Goal: Task Accomplishment & Management: Complete application form

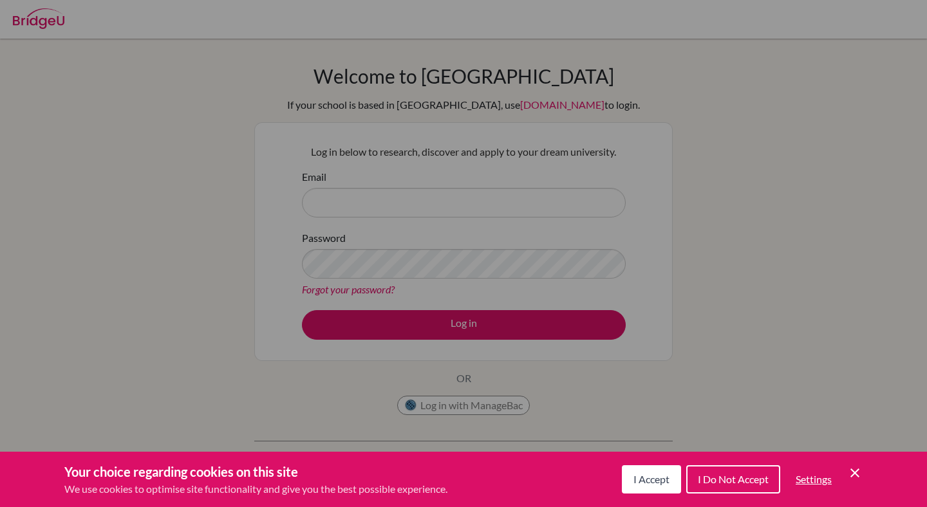
click at [651, 489] on button "I Accept" at bounding box center [651, 480] width 59 height 28
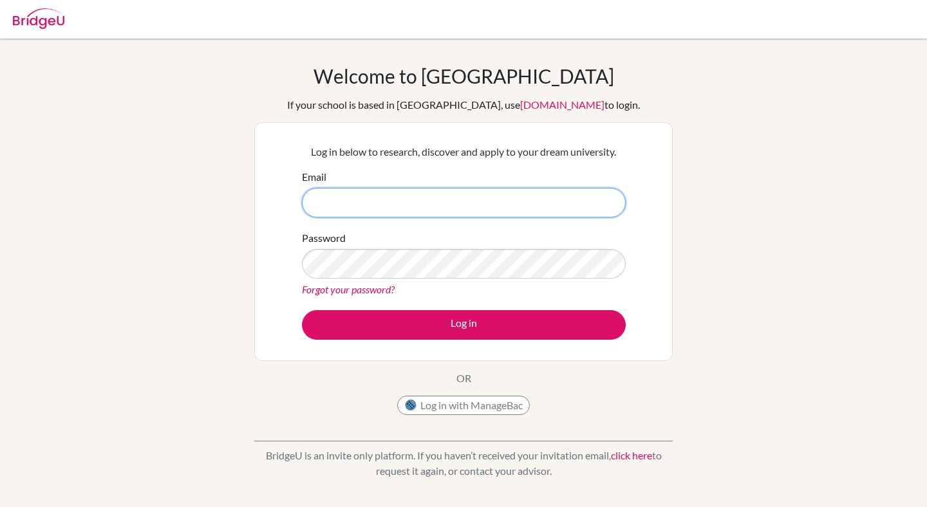
click at [455, 188] on input "Email" at bounding box center [464, 203] width 324 height 30
type input "[EMAIL_ADDRESS][DOMAIN_NAME]"
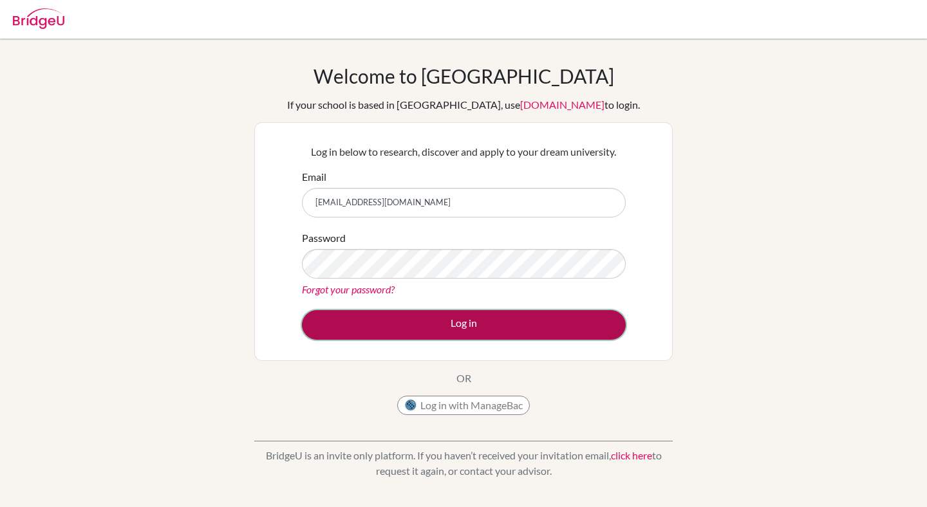
click at [400, 322] on button "Log in" at bounding box center [464, 325] width 324 height 30
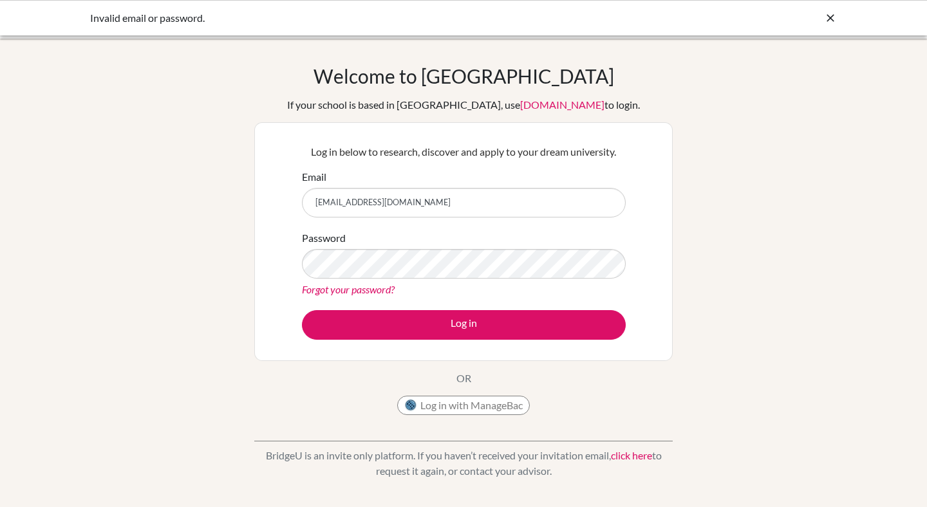
click at [433, 346] on div "Log in below to research, discover and apply to your dream university. Email DI…" at bounding box center [464, 242] width 340 height 212
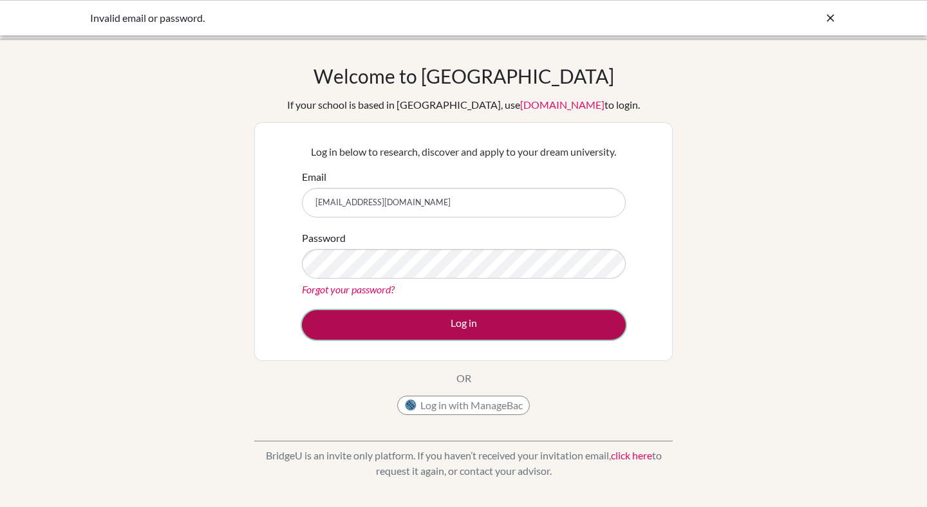
click at [433, 338] on button "Log in" at bounding box center [464, 325] width 324 height 30
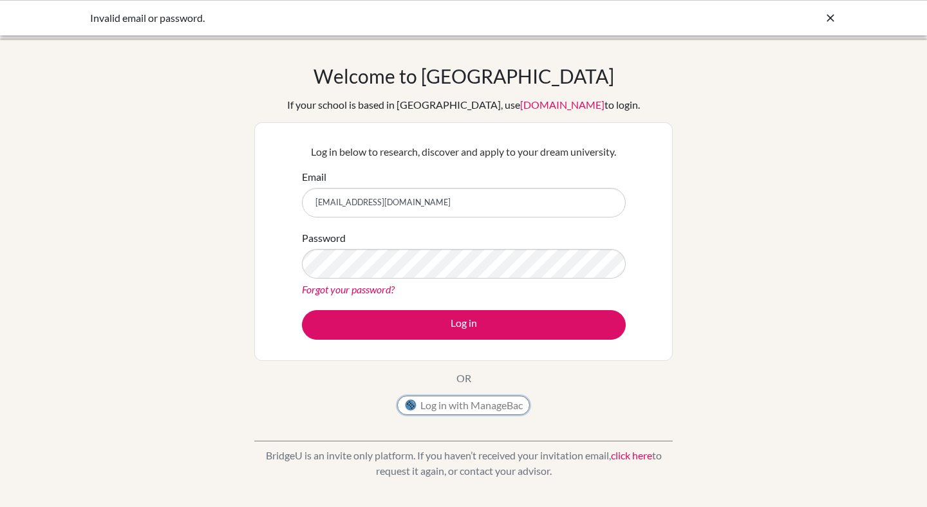
click at [467, 415] on button "Log in with ManageBac" at bounding box center [463, 405] width 133 height 19
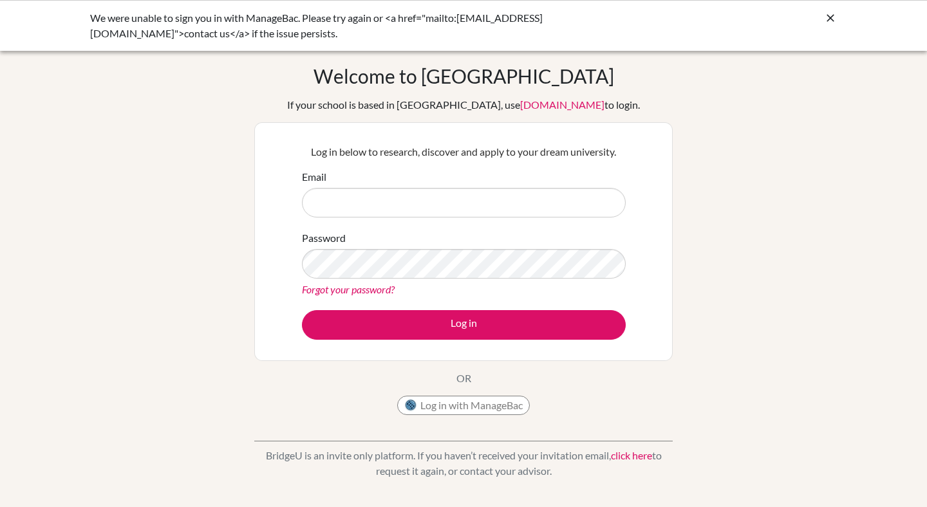
click at [551, 205] on input "Email" at bounding box center [464, 203] width 324 height 30
type input "DIA250249@diaestudents.com"
click at [494, 397] on button "Log in with ManageBac" at bounding box center [463, 405] width 133 height 19
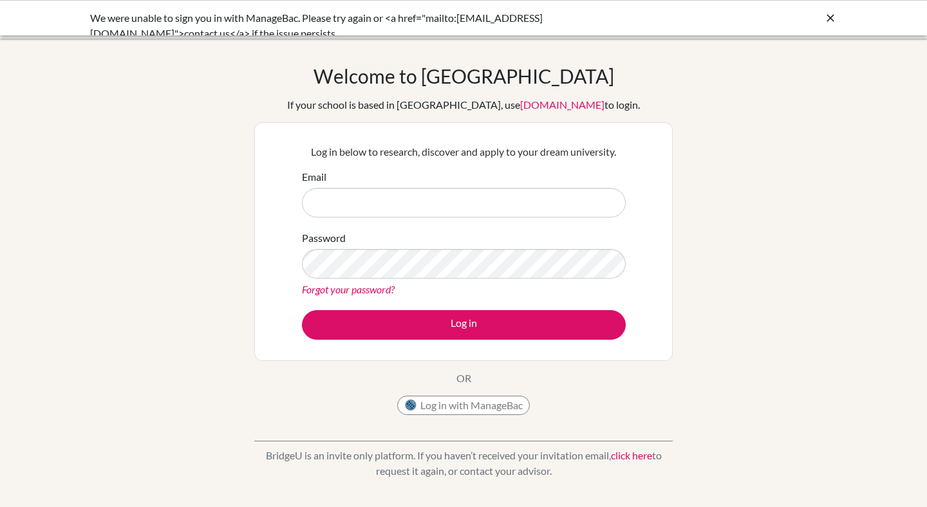
click at [633, 300] on div "Log in below to research, discover and apply to your dream university. Email Pa…" at bounding box center [464, 242] width 340 height 212
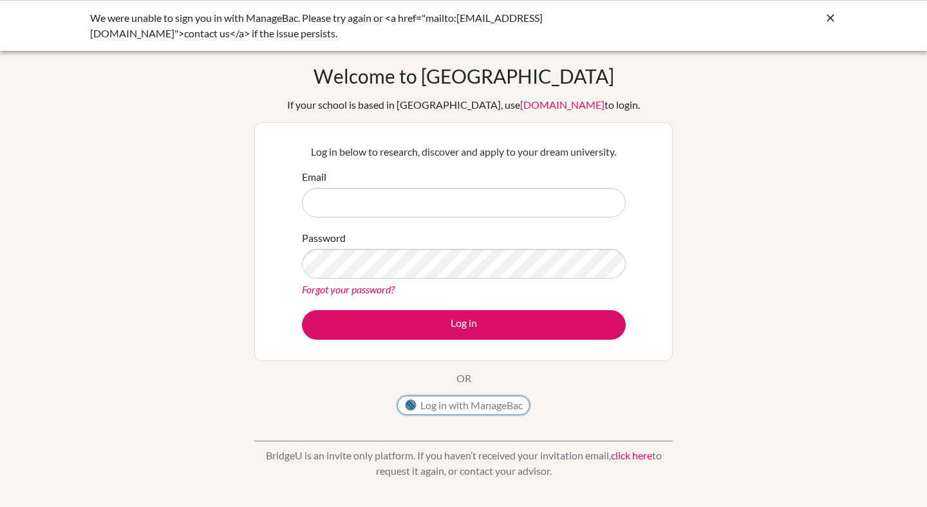
click at [491, 404] on button "Log in with ManageBac" at bounding box center [463, 405] width 133 height 19
click at [815, 12] on div "We were unable to sign you in with ManageBac. Please try again or <a href="mail…" at bounding box center [463, 25] width 747 height 31
click at [855, 22] on div "We were unable to sign you in with ManageBac. Please try again or <a href="mail…" at bounding box center [463, 25] width 927 height 51
click at [827, 22] on icon at bounding box center [830, 18] width 13 height 13
click at [502, 399] on button "Log in with ManageBac" at bounding box center [463, 405] width 133 height 19
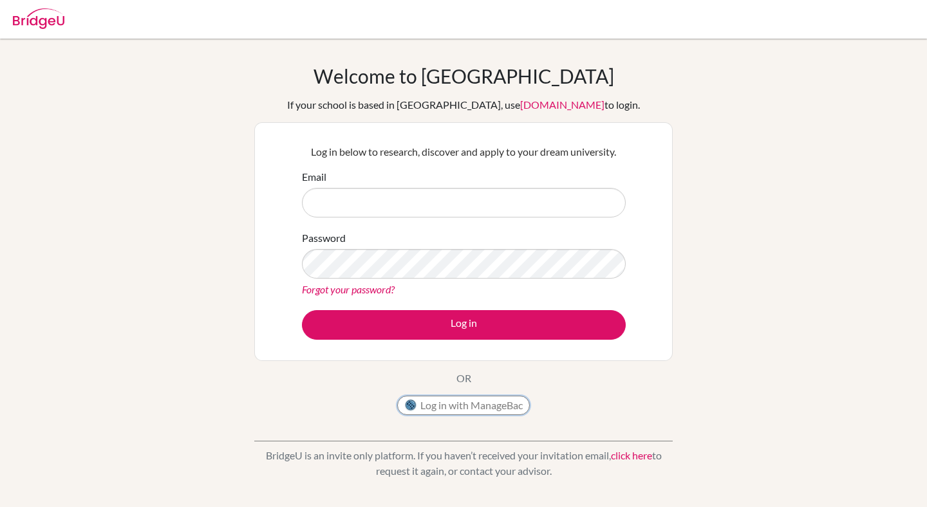
click at [460, 401] on button "Log in with ManageBac" at bounding box center [463, 405] width 133 height 19
click at [460, 406] on button "Log in with ManageBac" at bounding box center [463, 405] width 133 height 19
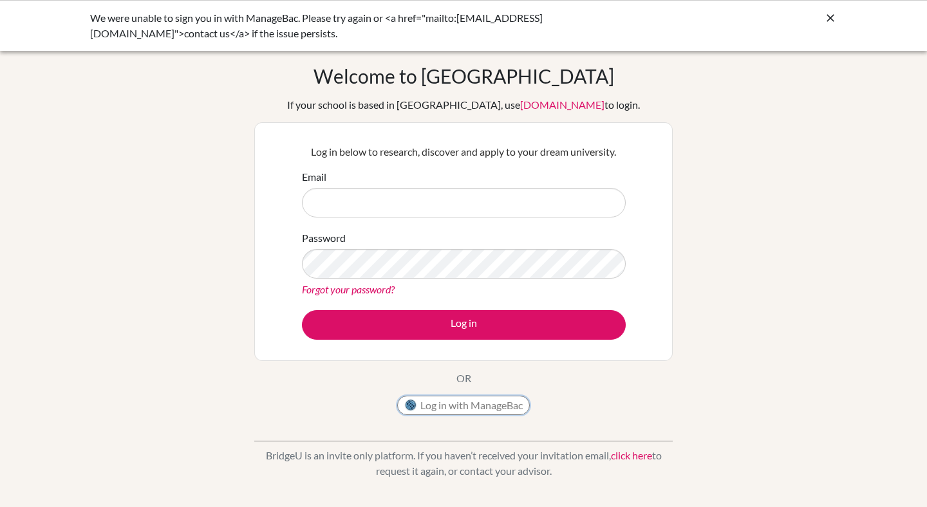
click at [454, 406] on button "Log in with ManageBac" at bounding box center [463, 405] width 133 height 19
click at [824, 21] on icon at bounding box center [830, 18] width 13 height 13
click at [461, 403] on button "Log in with ManageBac" at bounding box center [463, 405] width 133 height 19
click at [462, 403] on button "Log in with ManageBac" at bounding box center [463, 405] width 133 height 19
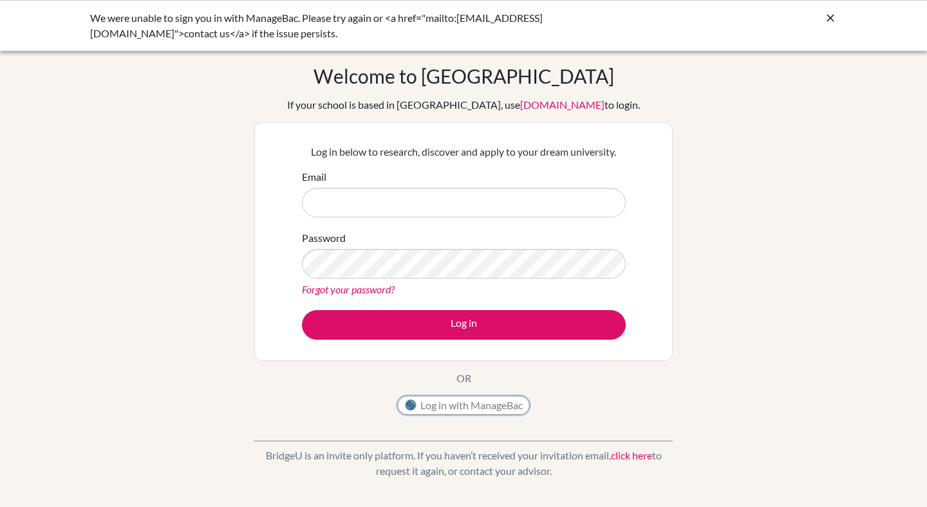
click at [462, 403] on button "Log in with ManageBac" at bounding box center [463, 405] width 133 height 19
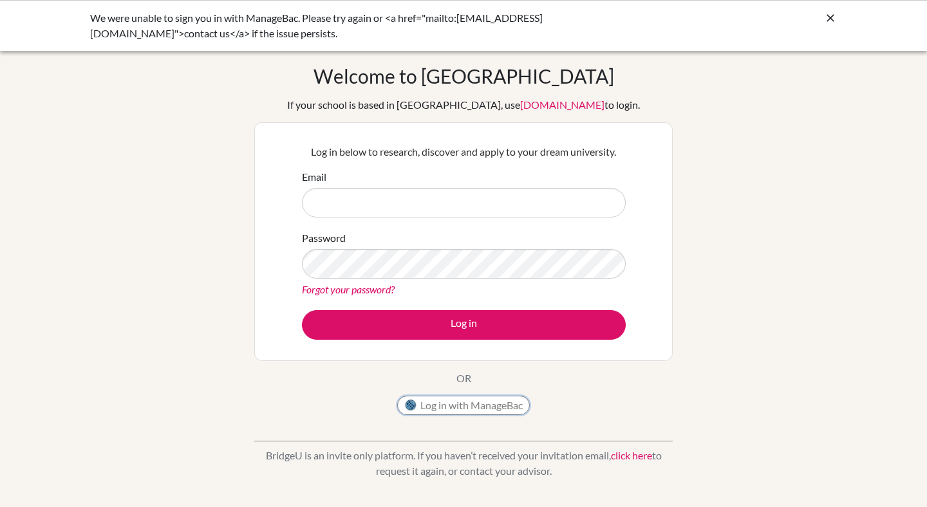
click at [462, 403] on button "Log in with ManageBac" at bounding box center [463, 405] width 133 height 19
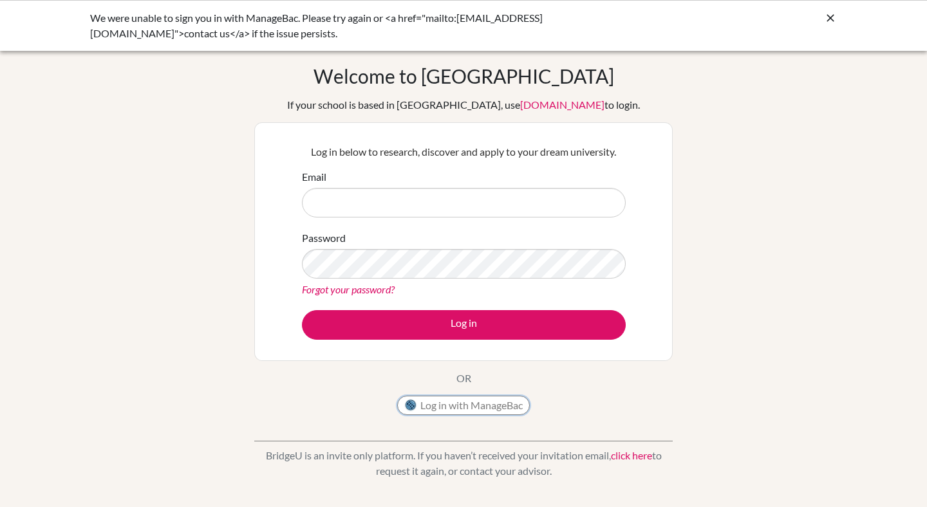
click at [462, 403] on button "Log in with ManageBac" at bounding box center [463, 405] width 133 height 19
click at [461, 403] on button "Log in with ManageBac" at bounding box center [463, 405] width 133 height 19
click at [536, 104] on link "app.bridge-u.com.cn" at bounding box center [562, 105] width 84 height 12
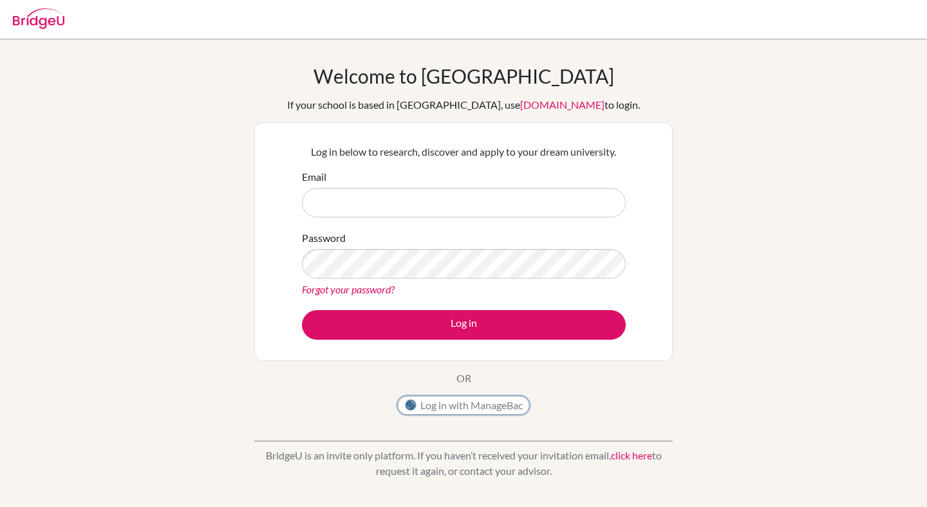
click at [486, 414] on button "Log in with ManageBac" at bounding box center [463, 405] width 133 height 19
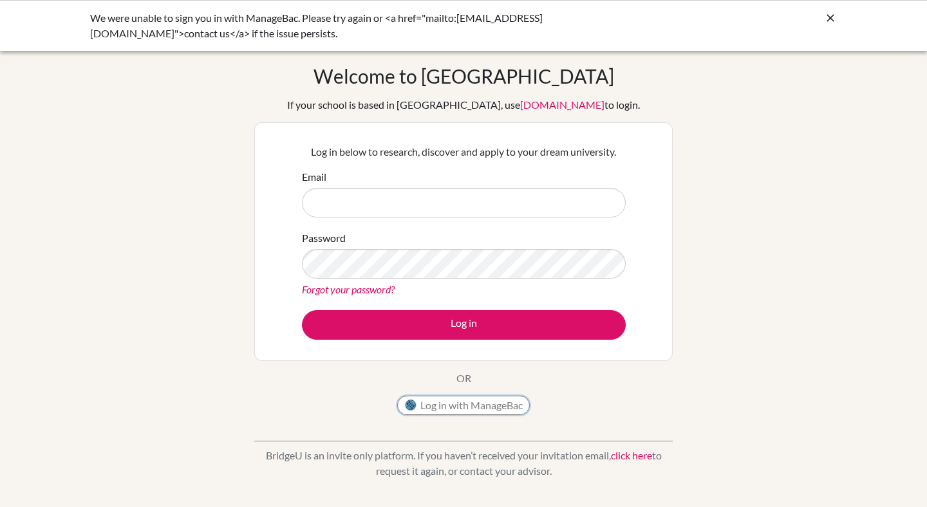
click at [478, 404] on button "Log in with ManageBac" at bounding box center [463, 405] width 133 height 19
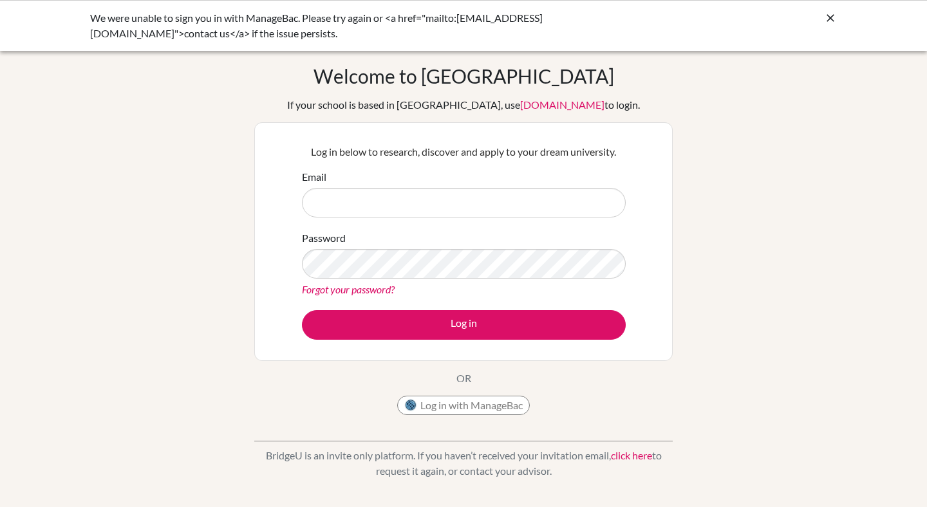
click at [835, 18] on icon at bounding box center [830, 18] width 13 height 13
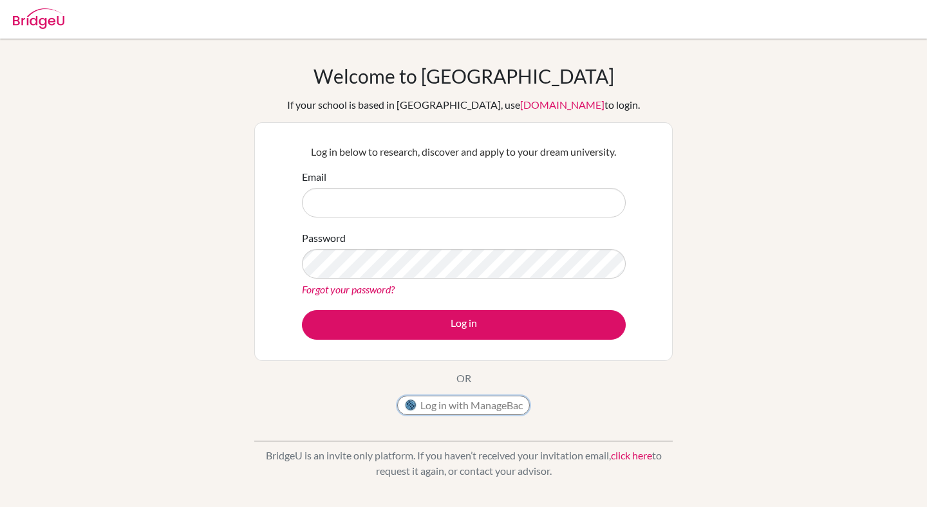
click at [436, 409] on button "Log in with ManageBac" at bounding box center [463, 405] width 133 height 19
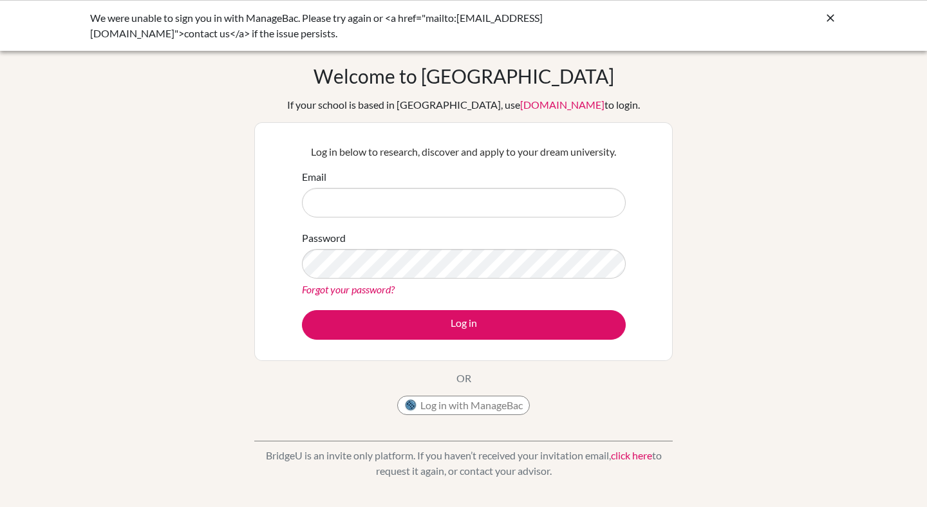
click at [816, 30] on div "We were unable to sign you in with ManageBac. Please try again or <a href="mail…" at bounding box center [463, 25] width 747 height 31
click at [833, 15] on icon at bounding box center [830, 18] width 13 height 13
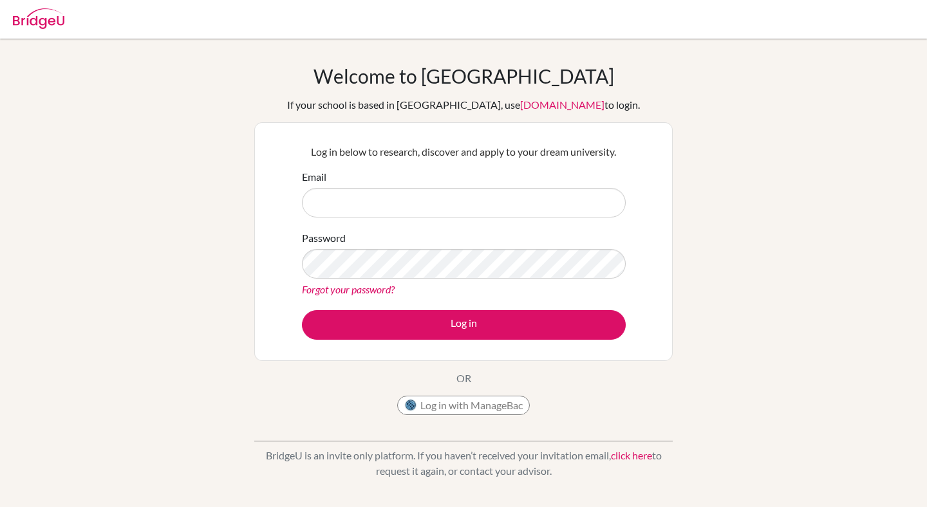
click at [32, 30] on div at bounding box center [39, 16] width 52 height 39
click at [47, 13] on img at bounding box center [39, 18] width 52 height 21
click at [58, 14] on img at bounding box center [39, 18] width 52 height 21
click at [438, 397] on button "Log in with ManageBac" at bounding box center [463, 405] width 133 height 19
click at [428, 399] on button "Log in with ManageBac" at bounding box center [463, 405] width 133 height 19
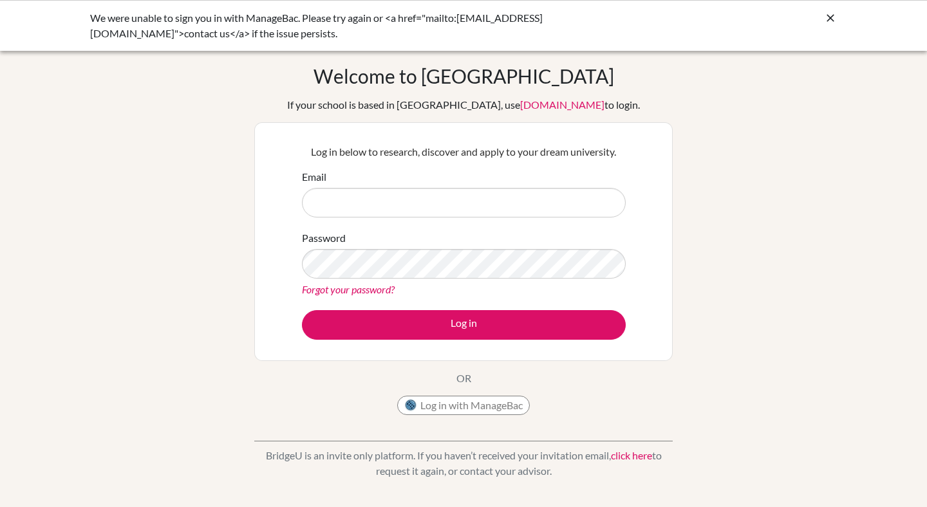
click at [10, 14] on div "We were unable to sign you in with ManageBac. Please try again or <a href="mail…" at bounding box center [463, 25] width 927 height 51
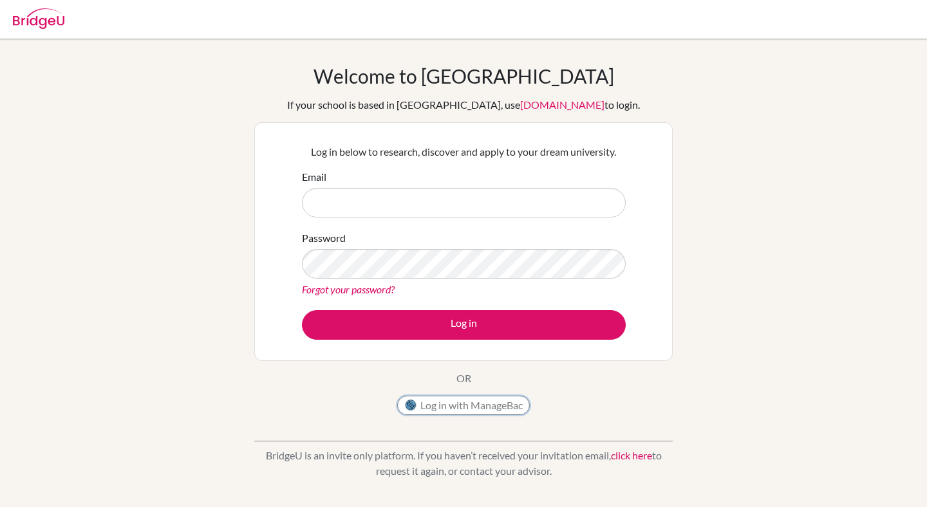
click at [516, 408] on button "Log in with ManageBac" at bounding box center [463, 405] width 133 height 19
click at [504, 399] on button "Log in with ManageBac" at bounding box center [463, 405] width 133 height 19
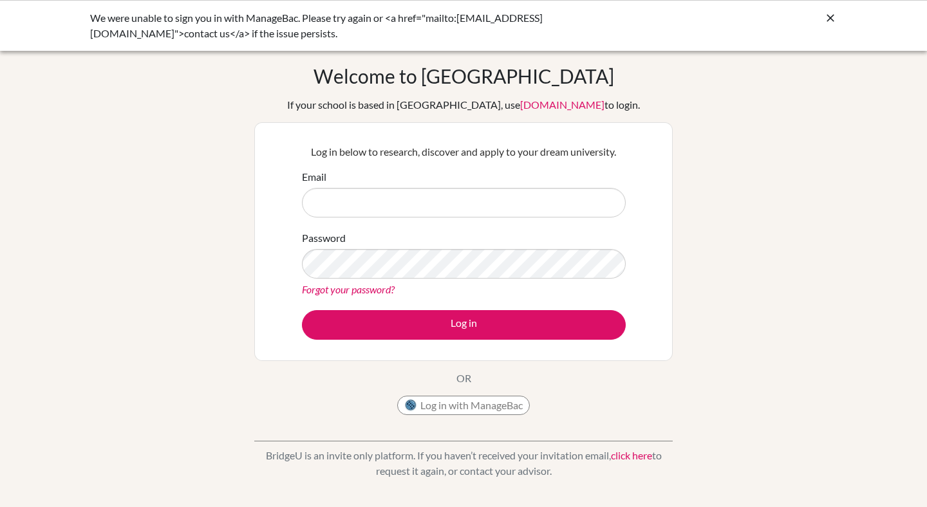
click at [827, 18] on icon at bounding box center [830, 18] width 13 height 13
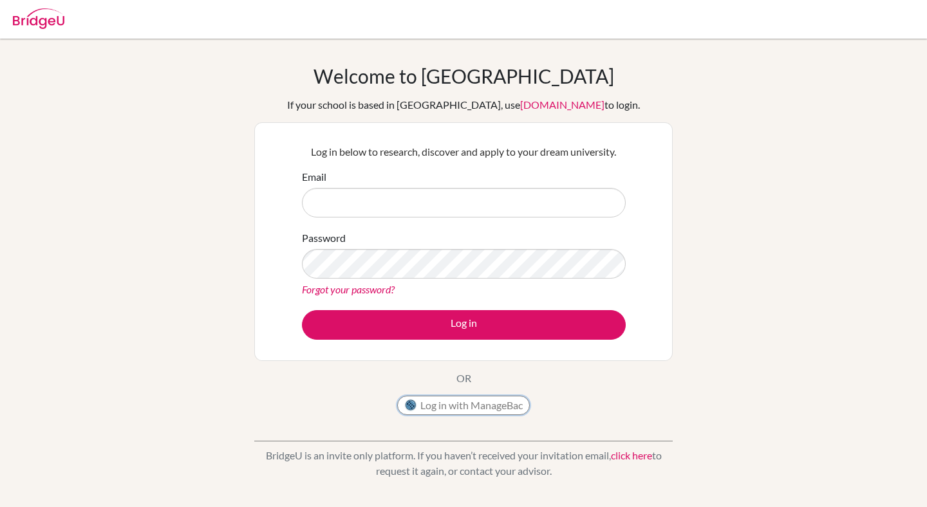
click at [514, 409] on button "Log in with ManageBac" at bounding box center [463, 405] width 133 height 19
click at [501, 446] on div "BridgeU is an invite only platform. If you haven’t received your invitation ema…" at bounding box center [463, 454] width 419 height 64
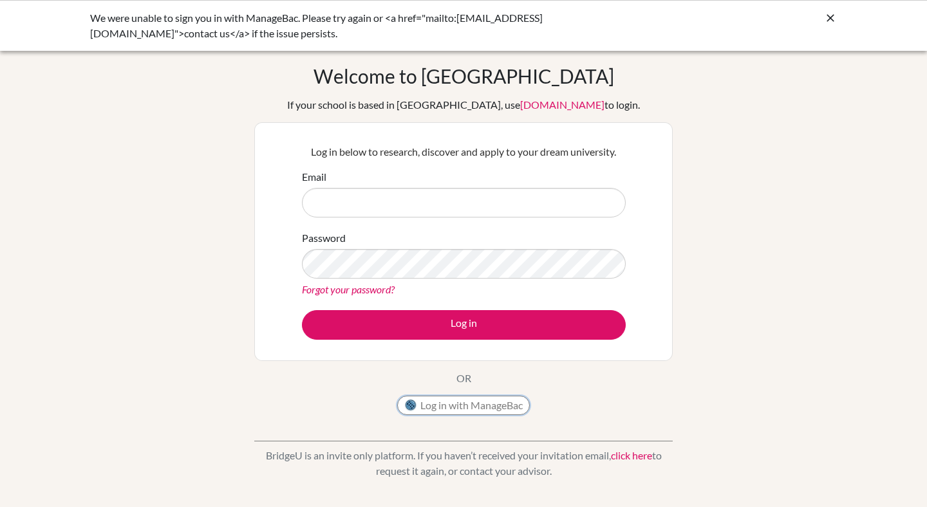
click at [440, 413] on button "Log in with ManageBac" at bounding box center [463, 405] width 133 height 19
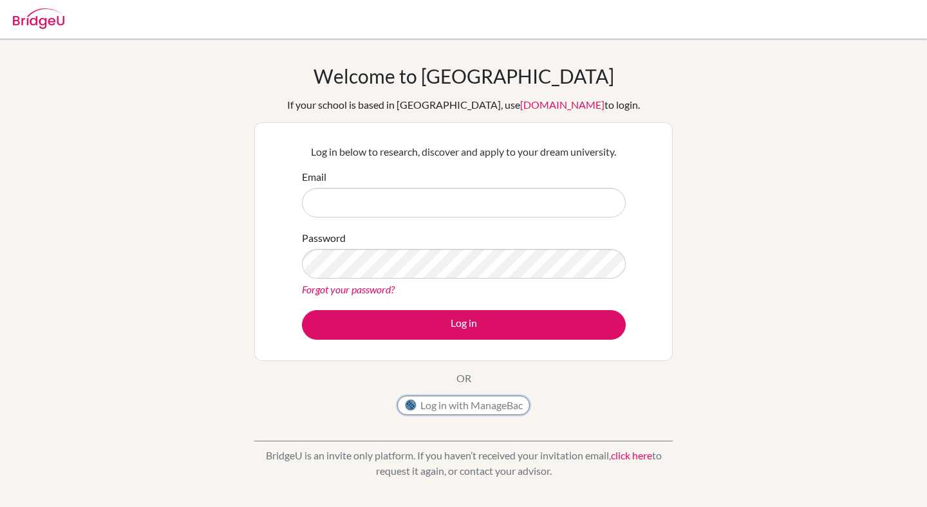
click at [476, 400] on button "Log in with ManageBac" at bounding box center [463, 405] width 133 height 19
click at [457, 204] on input "Email" at bounding box center [464, 203] width 324 height 30
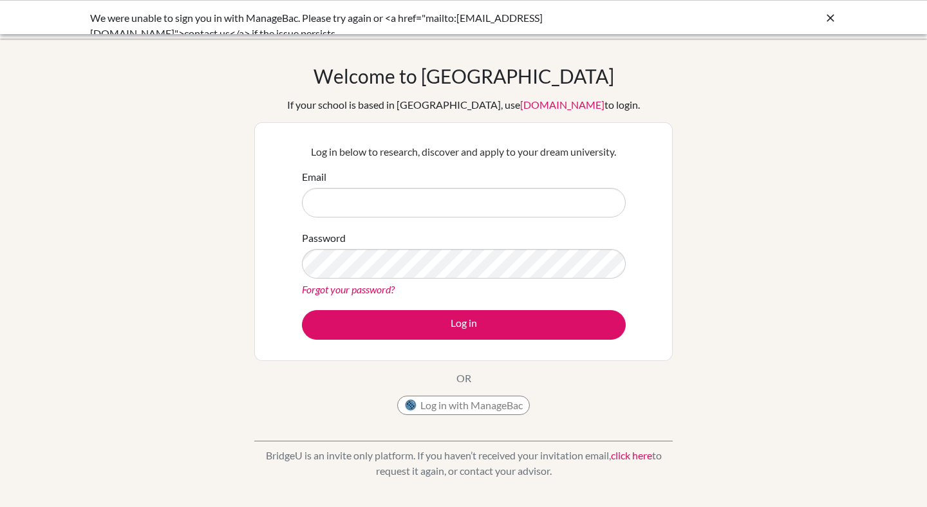
click at [446, 202] on input "Email" at bounding box center [464, 203] width 324 height 30
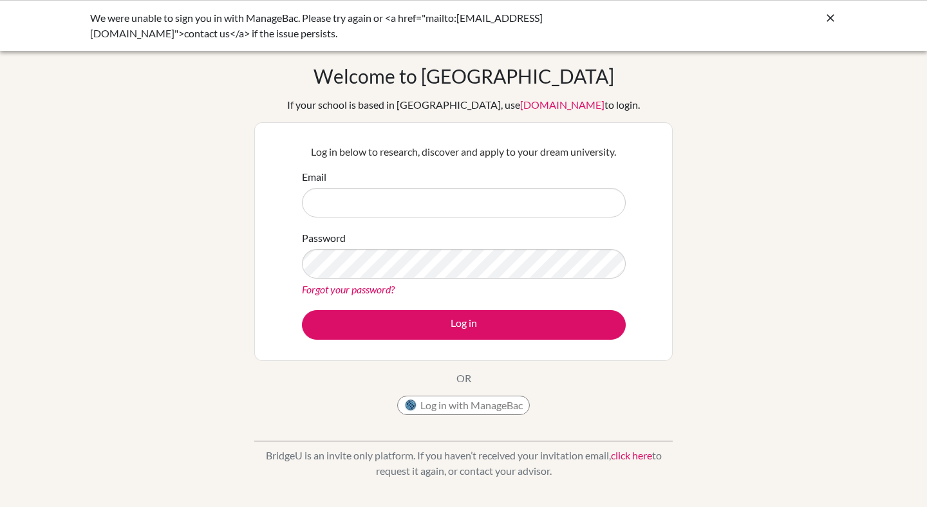
type input "DIA250249@diaestudents.com"
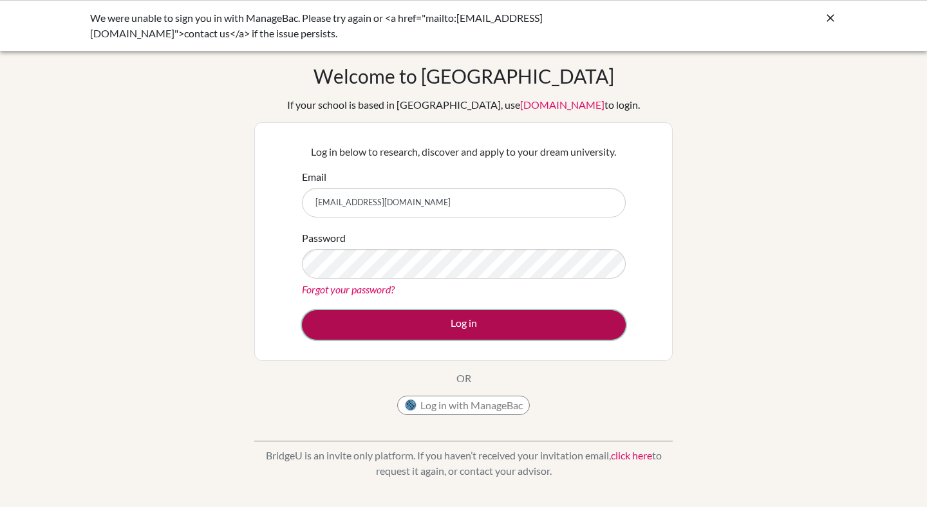
click at [434, 329] on button "Log in" at bounding box center [464, 325] width 324 height 30
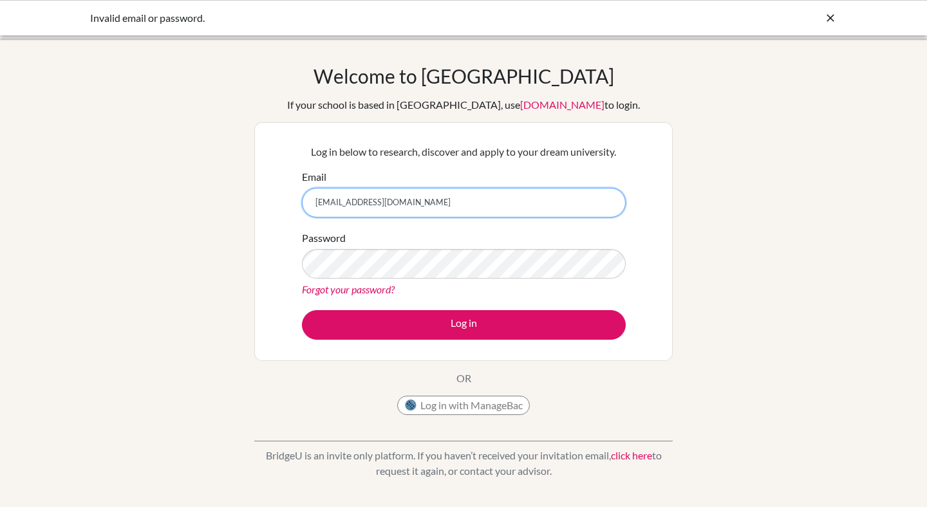
click at [439, 209] on input "[EMAIL_ADDRESS][DOMAIN_NAME]" at bounding box center [464, 203] width 324 height 30
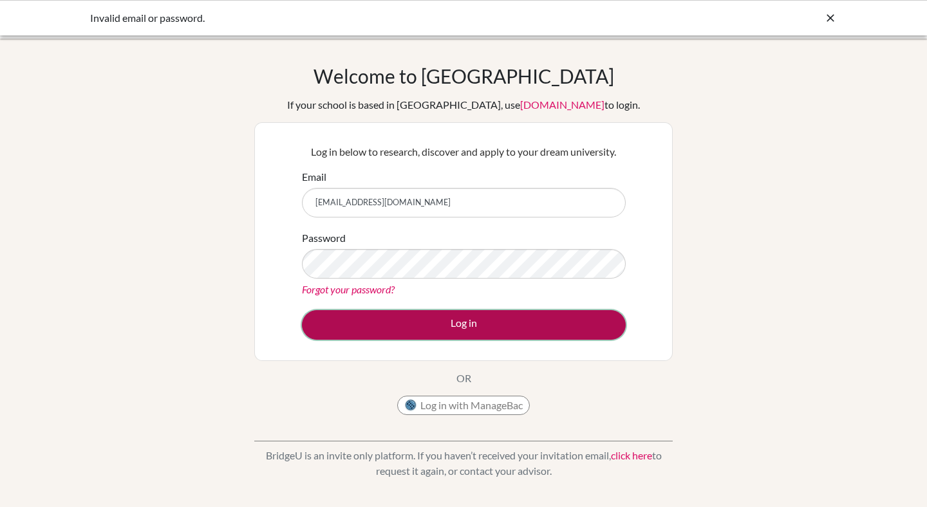
click at [414, 320] on button "Log in" at bounding box center [464, 325] width 324 height 30
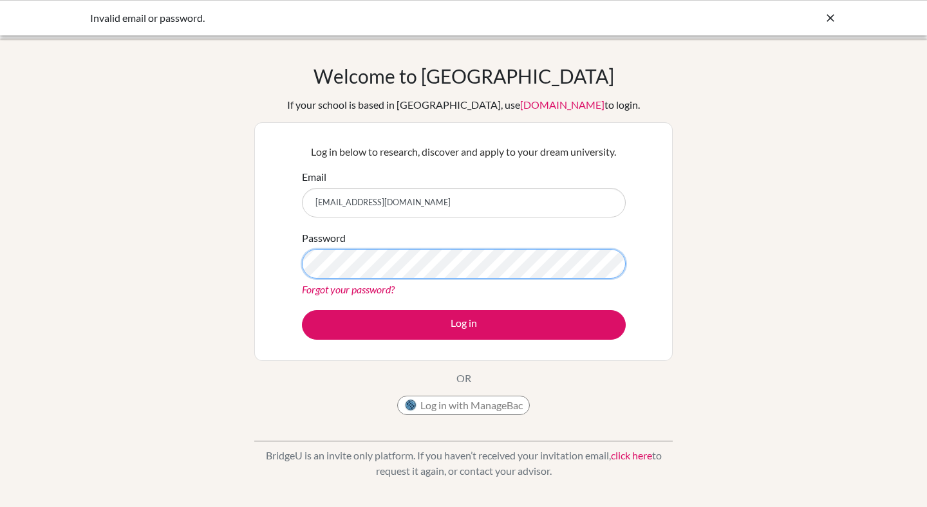
click at [251, 227] on div "Welcome to [GEOGRAPHIC_DATA] If your school is based in [GEOGRAPHIC_DATA], use …" at bounding box center [463, 274] width 927 height 421
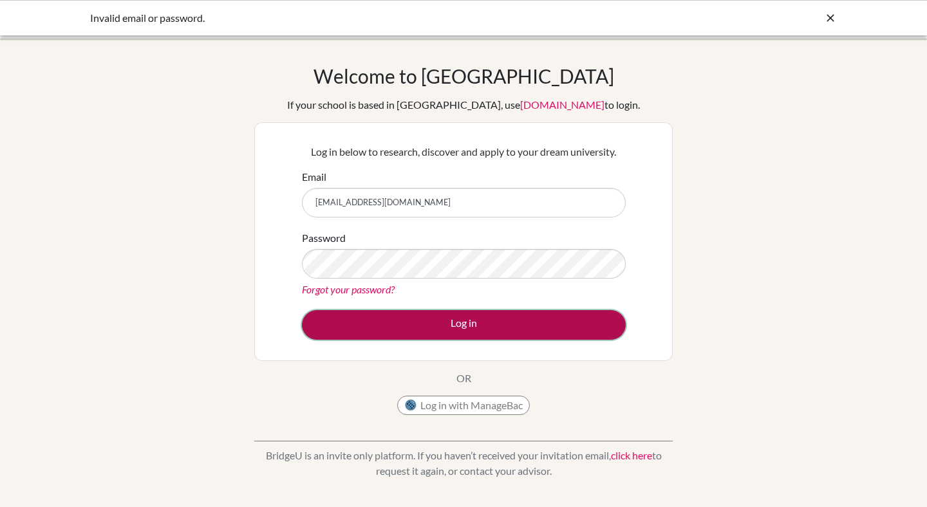
click at [513, 315] on button "Log in" at bounding box center [464, 325] width 324 height 30
click at [509, 319] on button "Log in" at bounding box center [464, 325] width 324 height 30
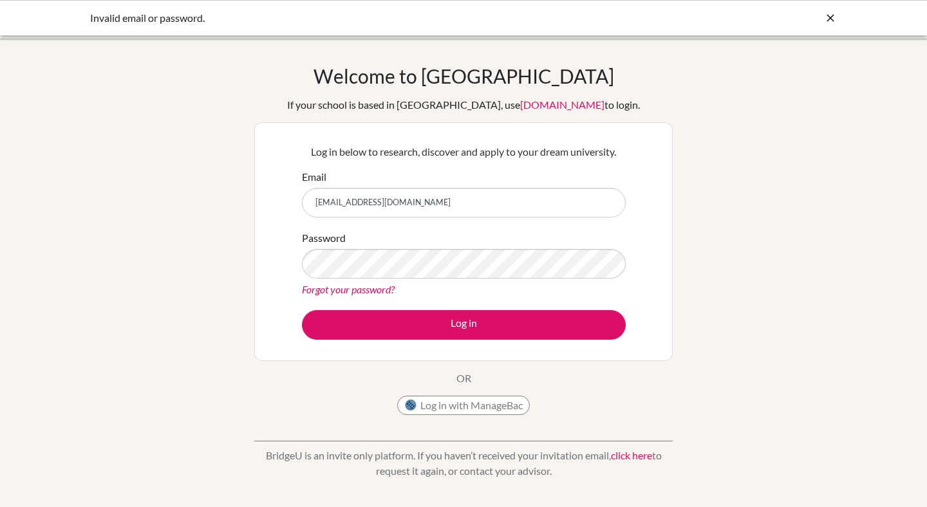
click at [522, 218] on form "Email DIA250249@diaestudents.com Password Forgot your password? Log in" at bounding box center [464, 254] width 324 height 171
click at [522, 205] on input "DIA250249@diaestudents.com" at bounding box center [464, 203] width 324 height 30
click at [521, 204] on input "DIA250249@diaestudents.com" at bounding box center [464, 203] width 324 height 30
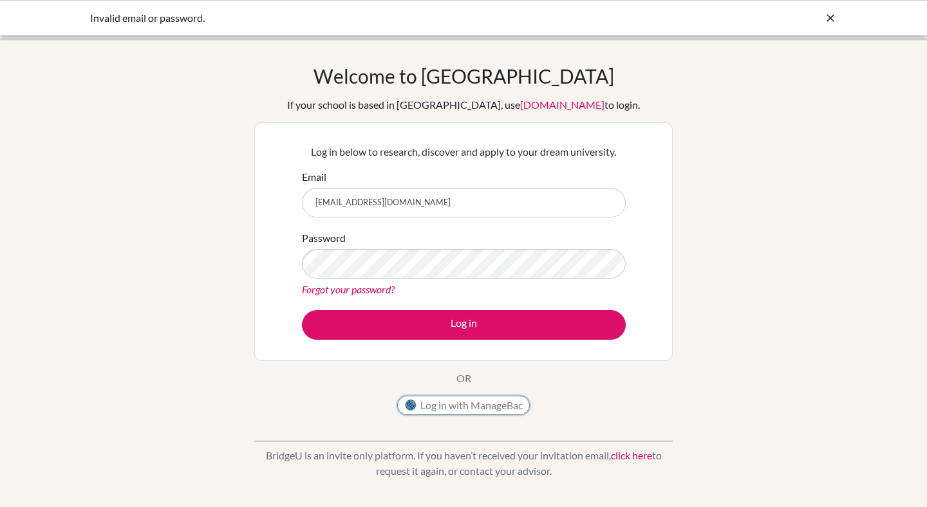
click at [425, 398] on button "Log in with ManageBac" at bounding box center [463, 405] width 133 height 19
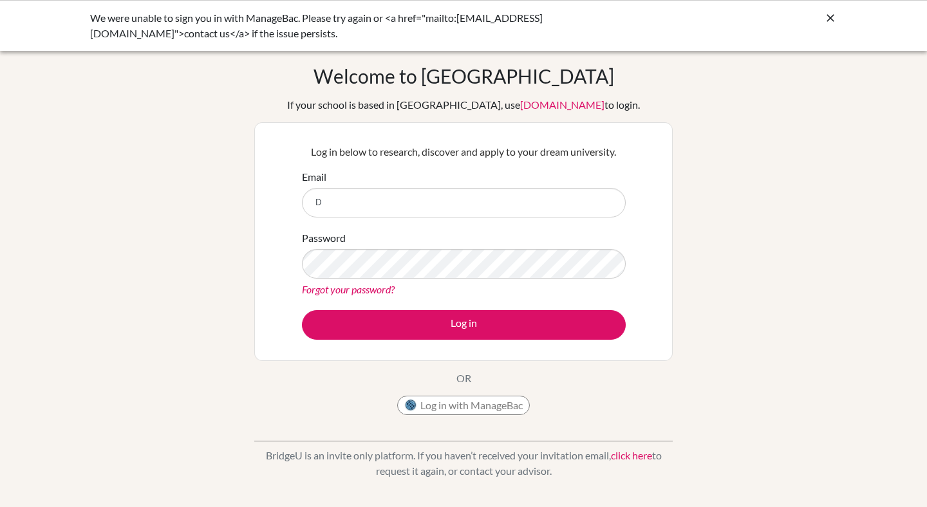
type input "[EMAIL_ADDRESS][DOMAIN_NAME]"
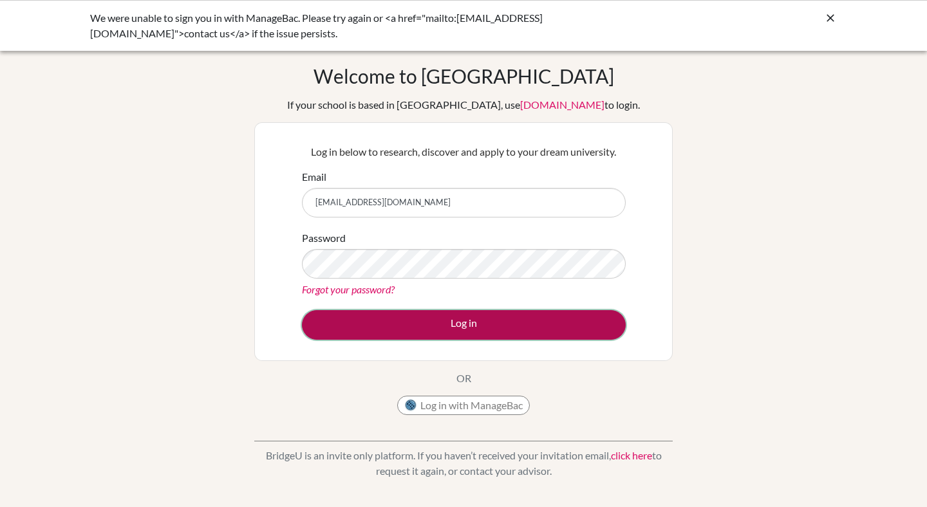
click at [421, 322] on button "Log in" at bounding box center [464, 325] width 324 height 30
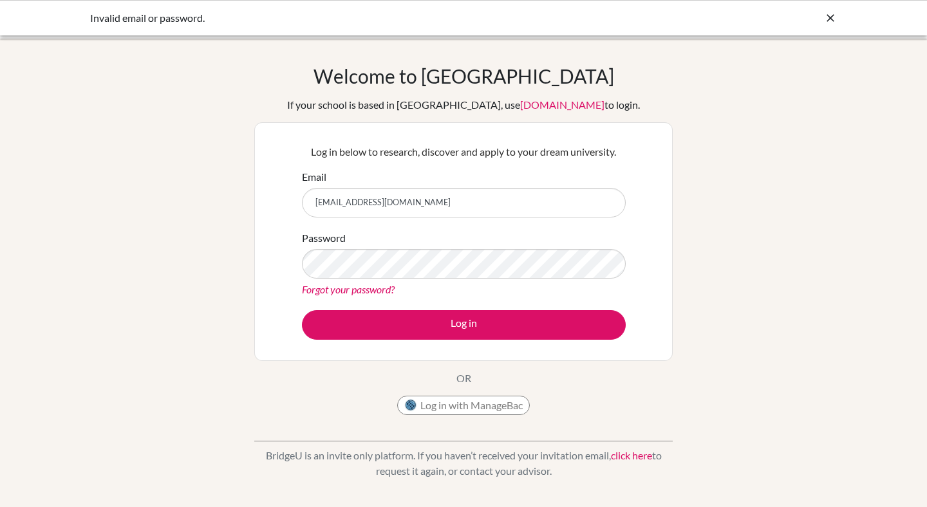
click at [403, 247] on div "Password Forgot your password?" at bounding box center [464, 264] width 324 height 67
click at [835, 11] on div at bounding box center [830, 17] width 13 height 15
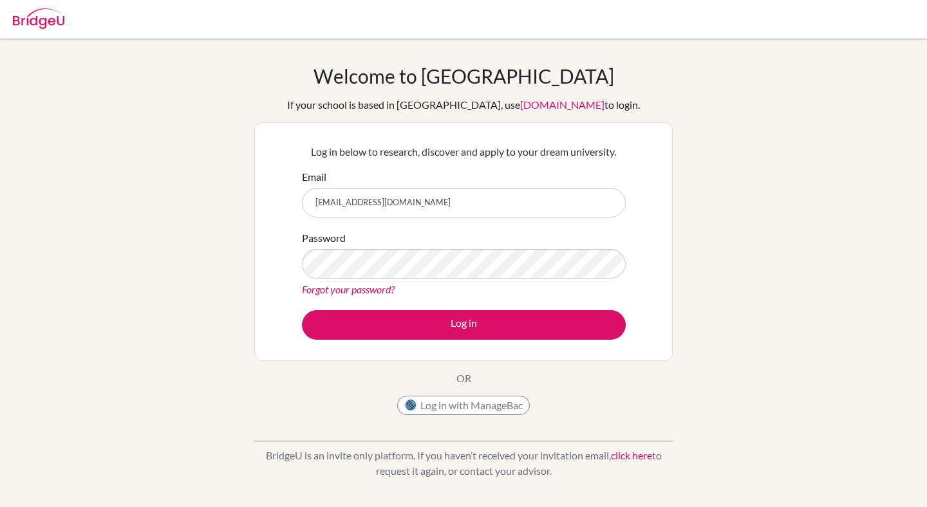
click at [444, 390] on div "Welcome to BridgeU If your school is based in China, use app.bridge-u.com.cn to…" at bounding box center [463, 242] width 419 height 357
click at [444, 400] on button "Log in with ManageBac" at bounding box center [463, 405] width 133 height 19
click at [450, 397] on button "Log in with ManageBac" at bounding box center [463, 405] width 133 height 19
click at [450, 401] on button "Log in with ManageBac" at bounding box center [463, 405] width 133 height 19
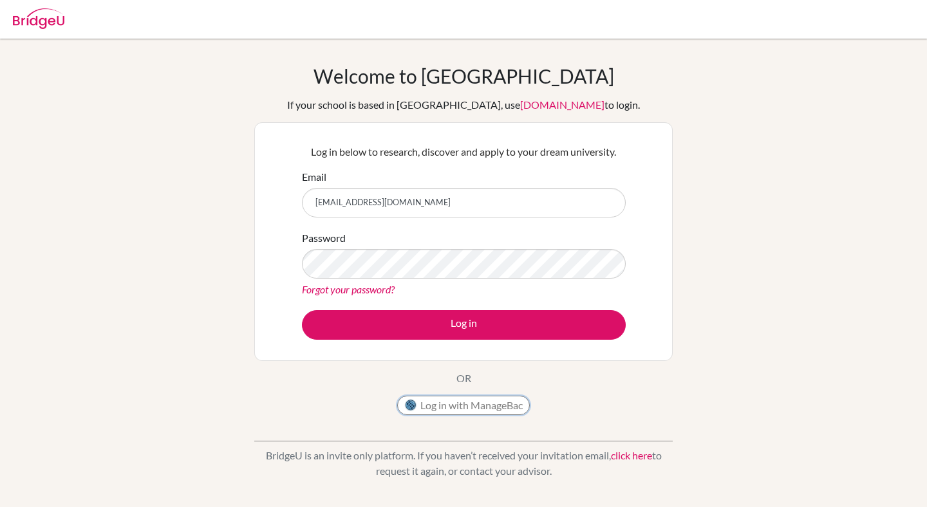
click at [450, 401] on button "Log in with ManageBac" at bounding box center [463, 405] width 133 height 19
click at [448, 419] on div "Log in with ManageBac" at bounding box center [463, 409] width 133 height 26
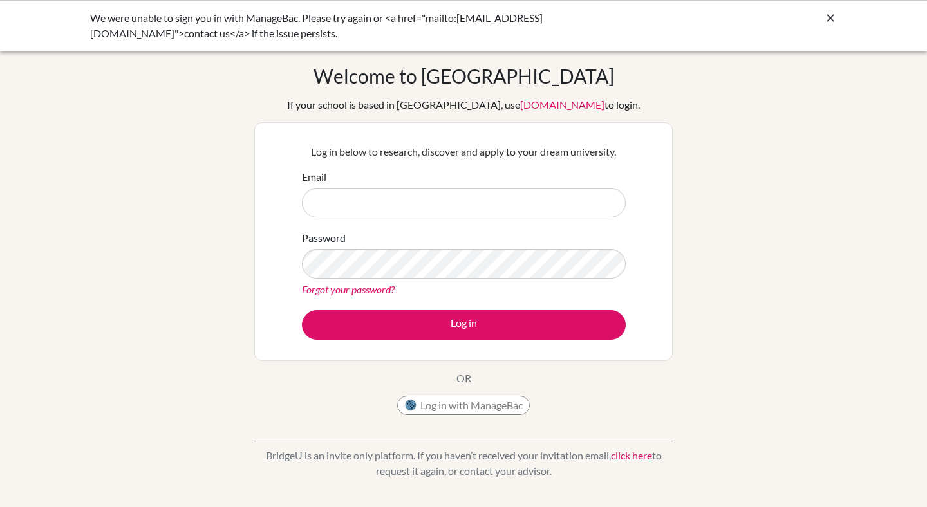
click at [829, 16] on icon at bounding box center [830, 18] width 13 height 13
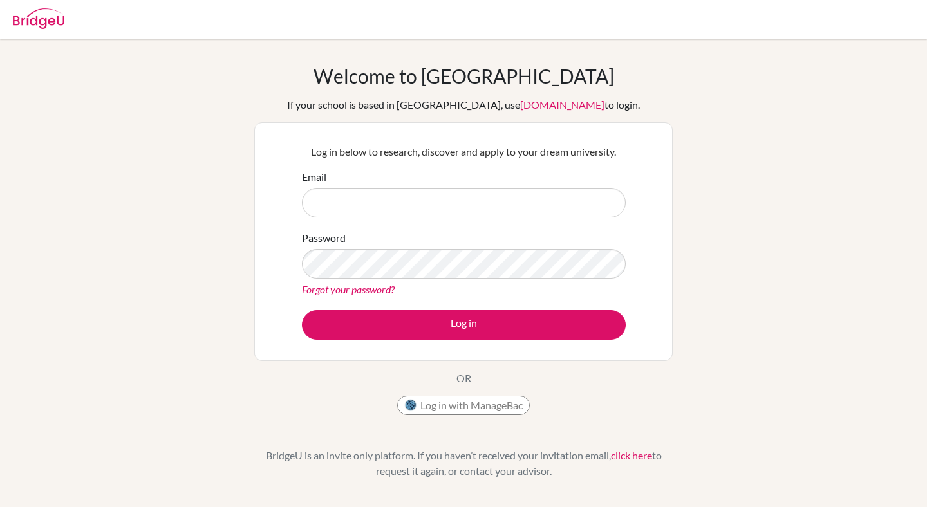
click at [38, 21] on img at bounding box center [39, 18] width 52 height 21
click at [504, 406] on button "Log in with ManageBac" at bounding box center [463, 405] width 133 height 19
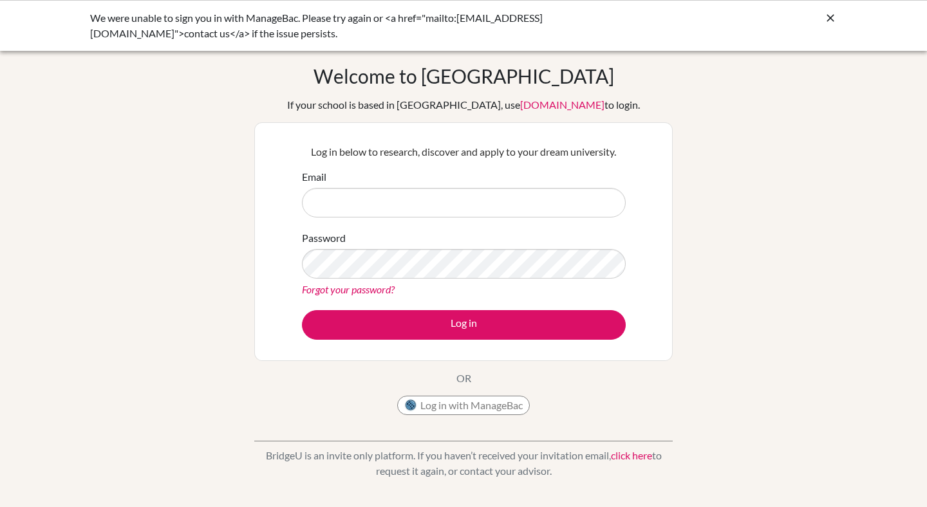
click at [833, 14] on icon at bounding box center [830, 18] width 13 height 13
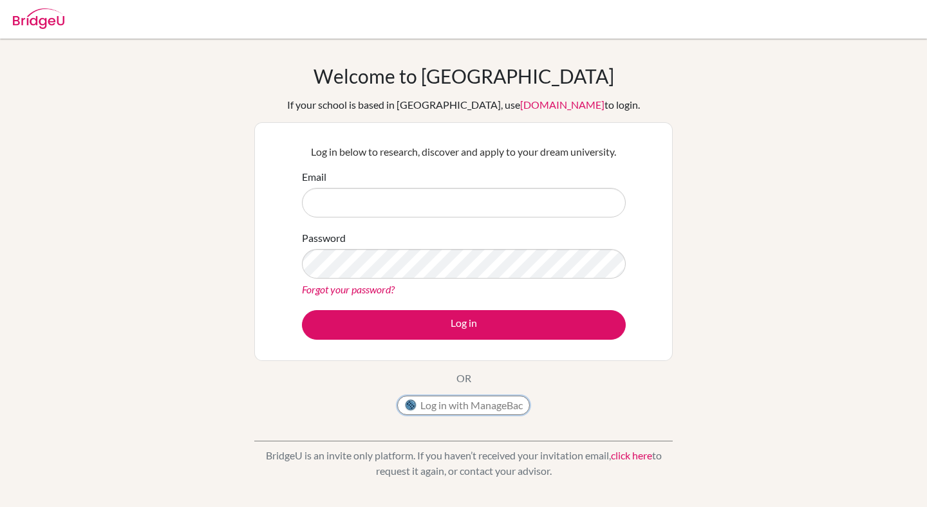
click at [440, 401] on button "Log in with ManageBac" at bounding box center [463, 405] width 133 height 19
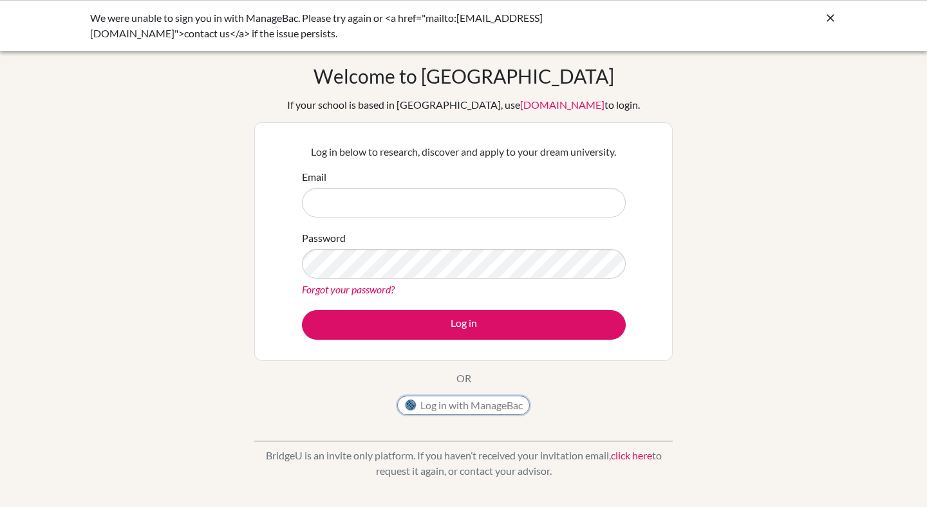
click at [440, 401] on button "Log in with ManageBac" at bounding box center [463, 405] width 133 height 19
click at [423, 407] on button "Log in with ManageBac" at bounding box center [463, 405] width 133 height 19
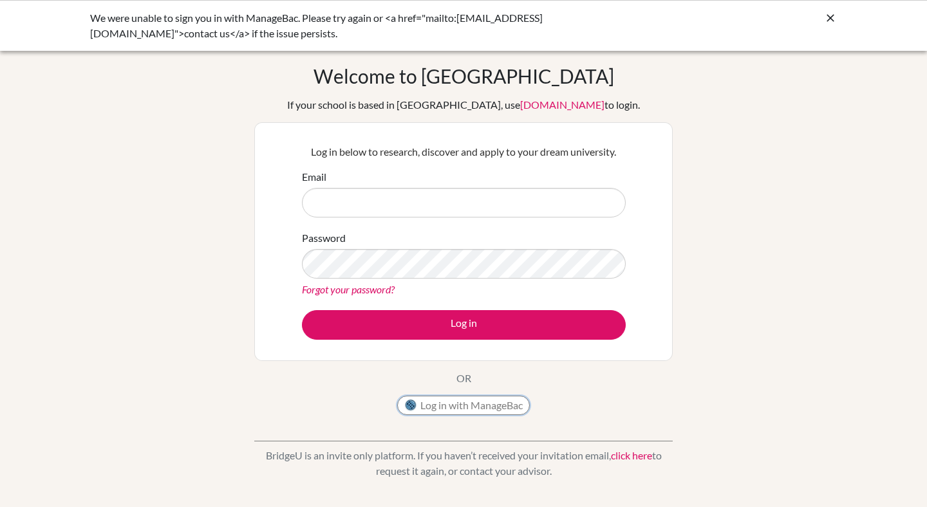
click at [423, 407] on button "Log in with ManageBac" at bounding box center [463, 405] width 133 height 19
click at [438, 410] on button "Log in with ManageBac" at bounding box center [463, 405] width 133 height 19
click at [822, 28] on div "We were unable to sign you in with ManageBac. Please try again or <a href="mail…" at bounding box center [463, 25] width 747 height 31
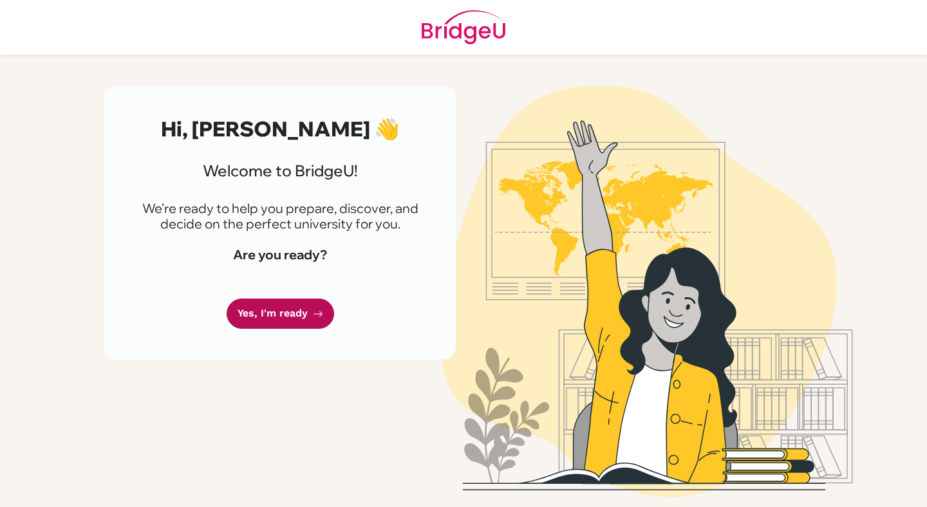
click at [320, 316] on icon at bounding box center [318, 314] width 10 height 10
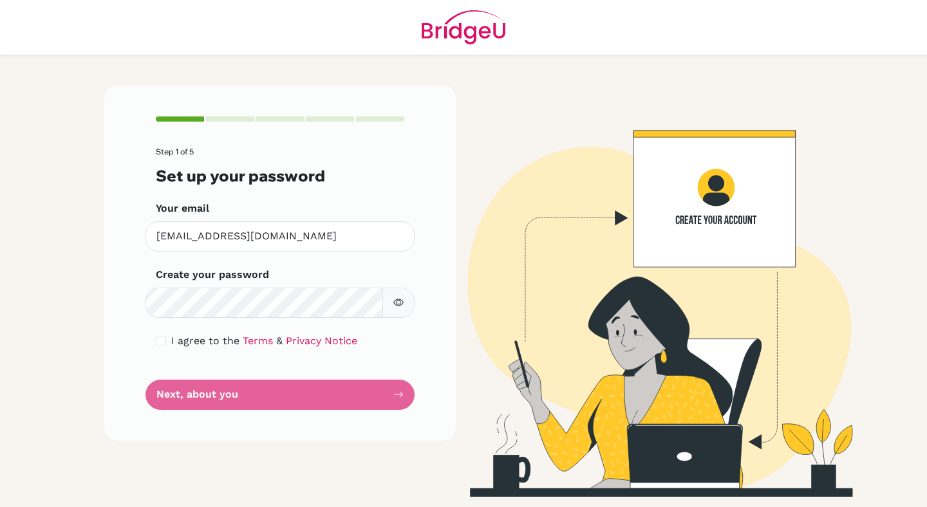
click at [329, 390] on form "Step 1 of 5 Set up your password Your email [EMAIL_ADDRESS][DOMAIN_NAME] Invali…" at bounding box center [280, 278] width 249 height 262
click at [167, 346] on div "I agree to the Terms & Privacy Notice" at bounding box center [280, 341] width 249 height 15
click at [163, 344] on input "checkbox" at bounding box center [161, 341] width 10 height 10
checkbox input "true"
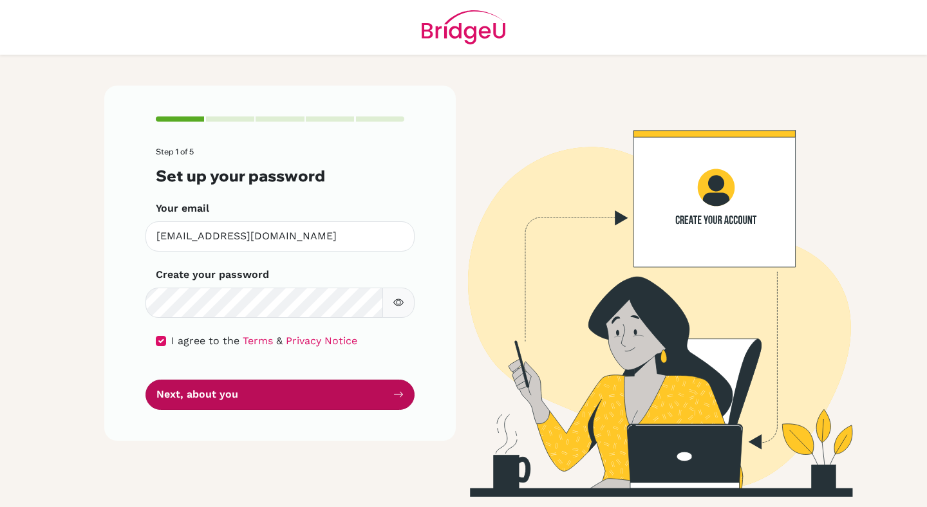
click at [254, 406] on button "Next, about you" at bounding box center [280, 395] width 269 height 30
